Goal: Task Accomplishment & Management: Manage account settings

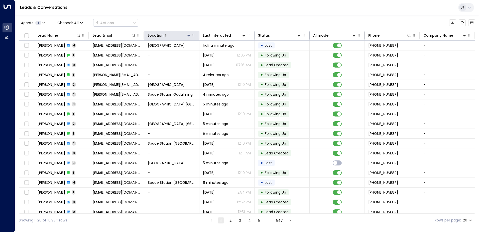
click at [189, 35] on icon at bounding box center [189, 35] width 4 height 4
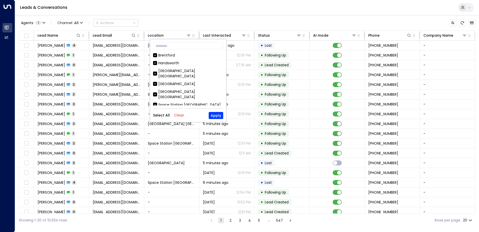
click at [179, 116] on button "Clear" at bounding box center [179, 115] width 10 height 4
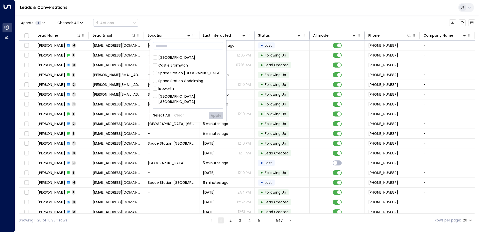
scroll to position [201, 0]
click at [188, 114] on div "Space Station [GEOGRAPHIC_DATA]" at bounding box center [189, 116] width 62 height 5
click at [218, 116] on button "Apply" at bounding box center [216, 115] width 15 height 7
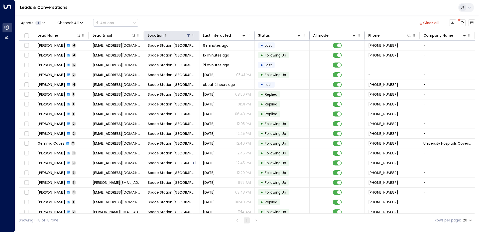
click at [187, 36] on icon at bounding box center [189, 35] width 4 height 4
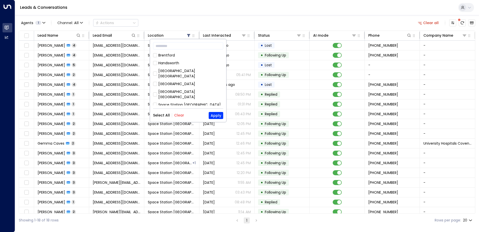
click at [174, 19] on div "Agents 1 Channel: All Actions Clear all" at bounding box center [247, 23] width 457 height 11
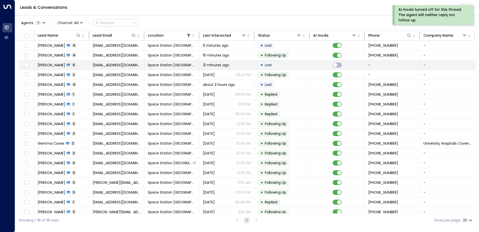
click at [146, 62] on td "Space Station [GEOGRAPHIC_DATA]" at bounding box center [171, 65] width 55 height 10
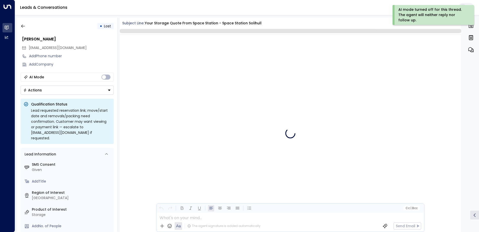
scroll to position [1095, 0]
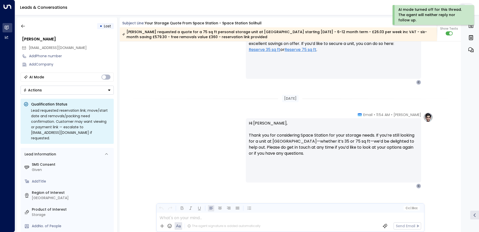
click at [97, 90] on button "Actions" at bounding box center [67, 89] width 93 height 9
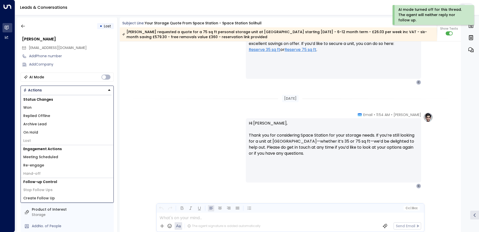
click at [62, 120] on li "Archive Lead" at bounding box center [67, 124] width 93 height 8
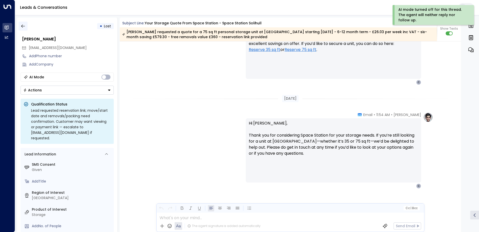
click at [26, 26] on button "button" at bounding box center [23, 26] width 9 height 9
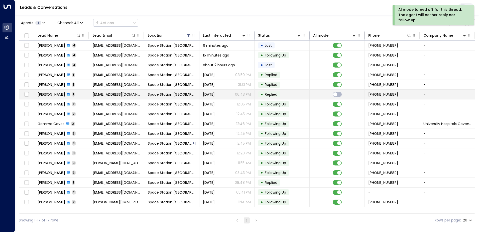
click at [165, 97] on span "Space Station [GEOGRAPHIC_DATA]" at bounding box center [172, 94] width 48 height 5
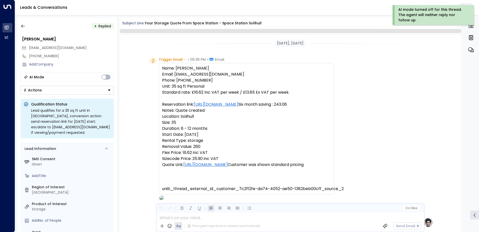
scroll to position [189, 0]
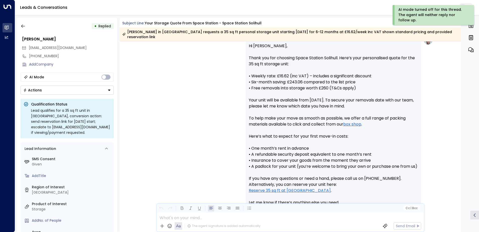
click at [106, 91] on button "Actions" at bounding box center [67, 89] width 93 height 9
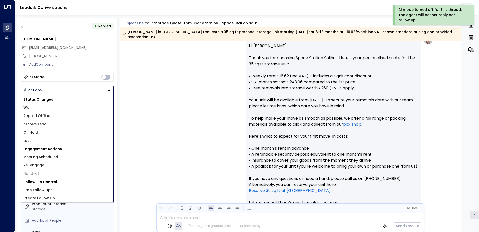
click at [59, 116] on li "Replied Offline" at bounding box center [67, 116] width 93 height 8
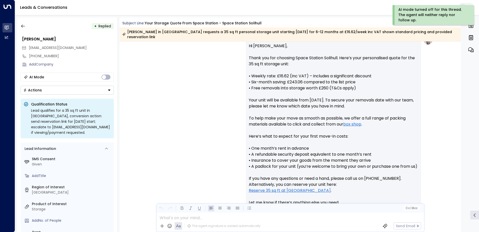
click at [68, 90] on button "Actions" at bounding box center [67, 89] width 93 height 9
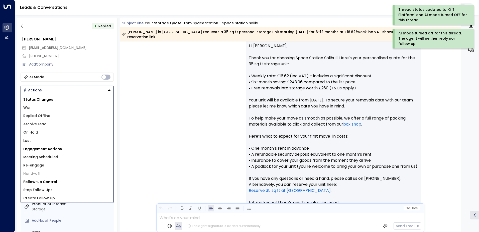
click at [48, 105] on li "Won" at bounding box center [67, 107] width 93 height 8
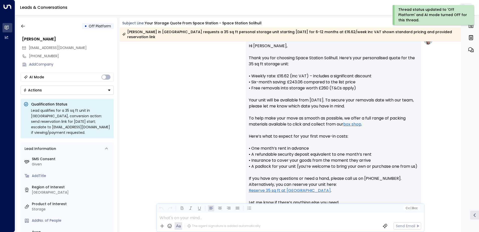
click at [60, 93] on button "Actions" at bounding box center [67, 89] width 93 height 9
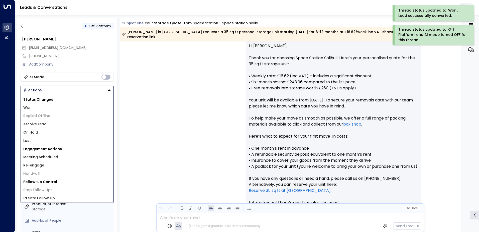
click at [47, 123] on li "Archive Lead" at bounding box center [67, 124] width 93 height 8
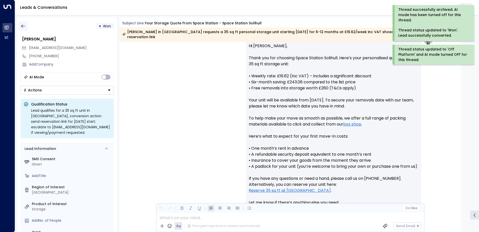
click at [24, 28] on icon "button" at bounding box center [23, 26] width 5 height 5
